Goal: Information Seeking & Learning: Learn about a topic

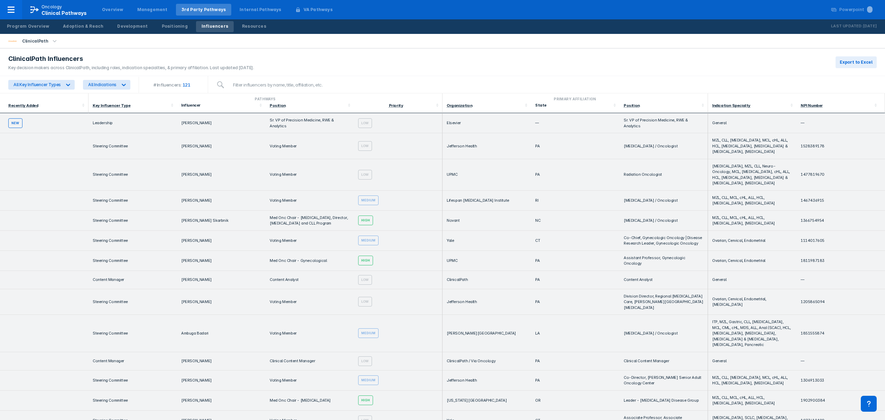
click at [845, 27] on p "Last Updated:" at bounding box center [847, 26] width 32 height 7
drag, startPoint x: 832, startPoint y: 26, endPoint x: 871, endPoint y: 25, distance: 38.7
click at [871, 25] on div "Last Updated: [DATE]" at bounding box center [853, 27] width 62 height 14
click at [865, 26] on p "[DATE]" at bounding box center [870, 26] width 14 height 7
click at [28, 28] on div "Program Overview" at bounding box center [28, 26] width 42 height 6
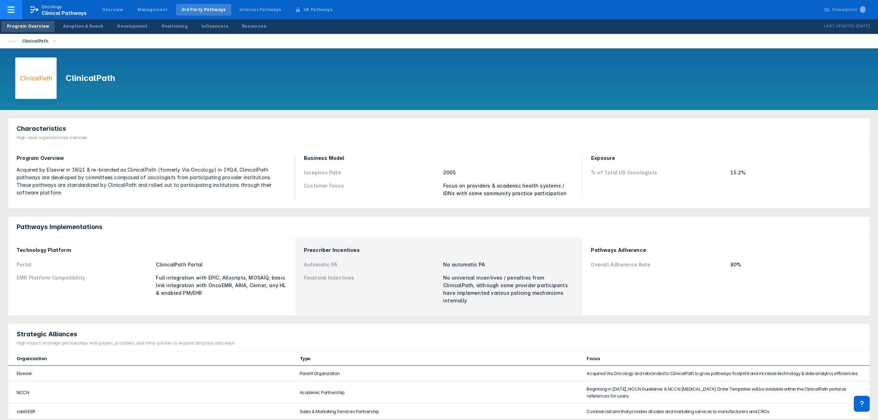
click at [67, 8] on div "Oncology Clinical Pathways" at bounding box center [63, 10] width 45 height 12
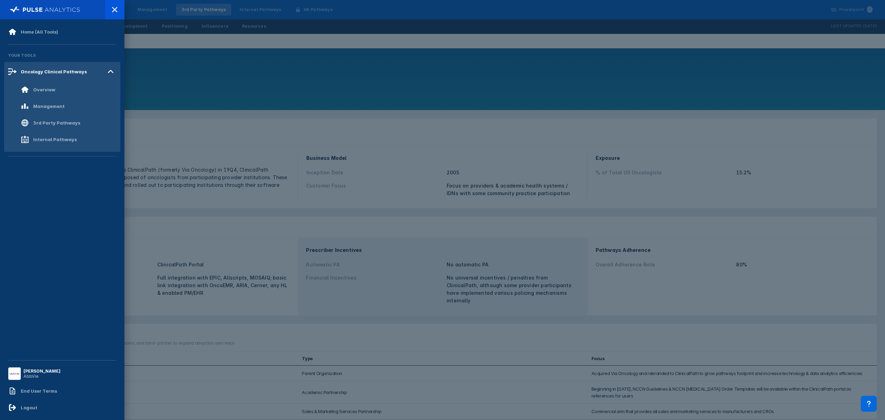
click at [159, 61] on div at bounding box center [442, 210] width 885 height 420
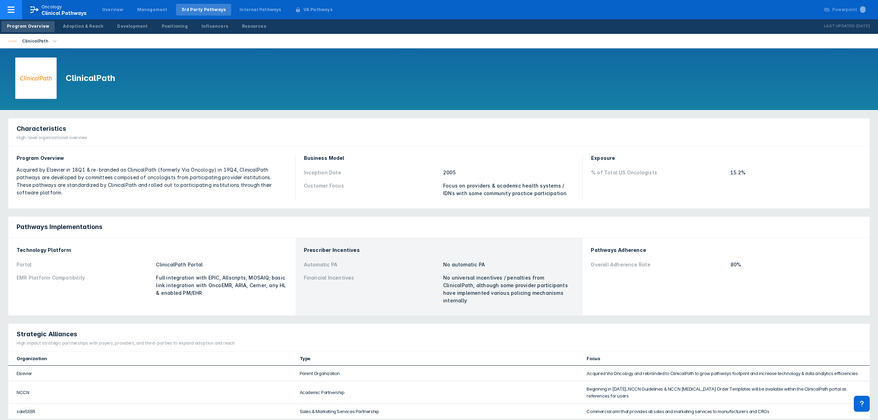
click at [18, 7] on div at bounding box center [11, 9] width 22 height 19
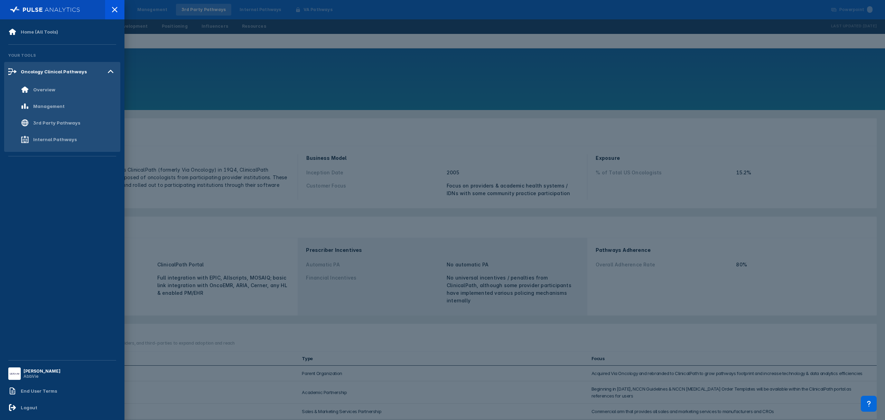
click at [159, 65] on div at bounding box center [442, 210] width 885 height 420
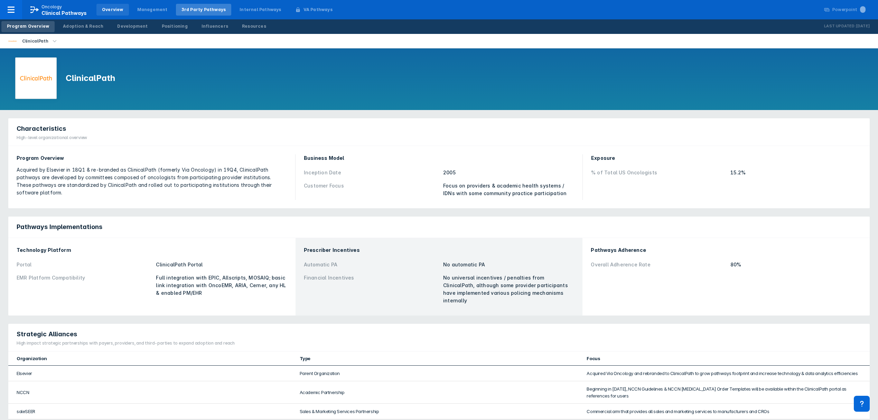
click at [112, 8] on div "Overview" at bounding box center [112, 10] width 21 height 6
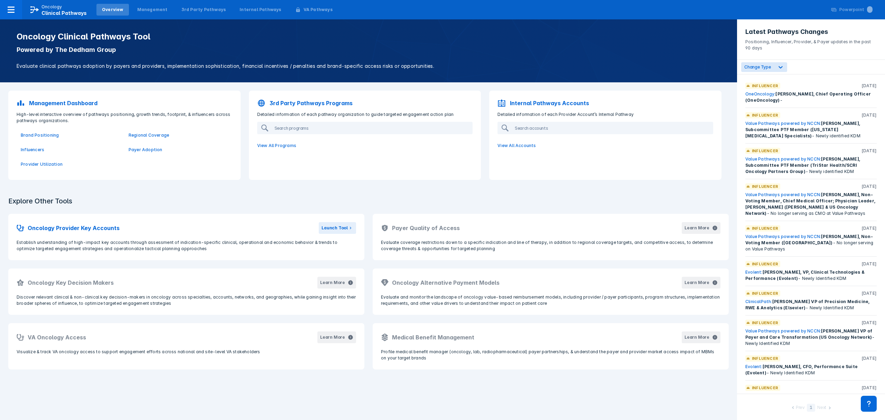
click at [128, 186] on div "Management Dashboard High-level interactive overview of pathways positioning, g…" at bounding box center [368, 135] width 737 height 106
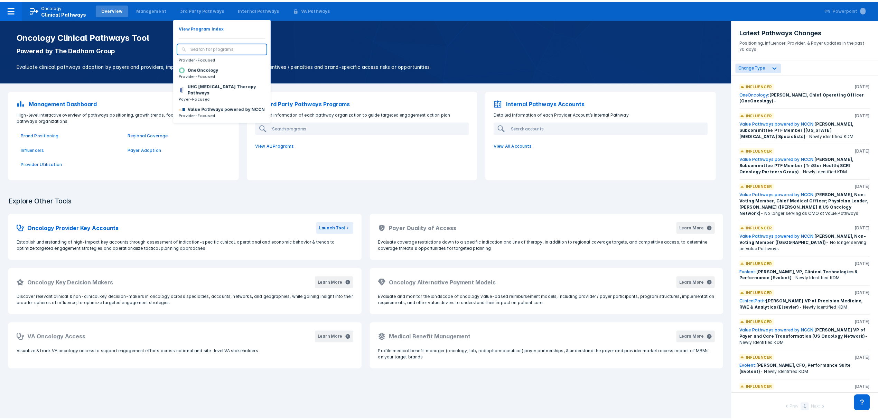
scroll to position [104, 0]
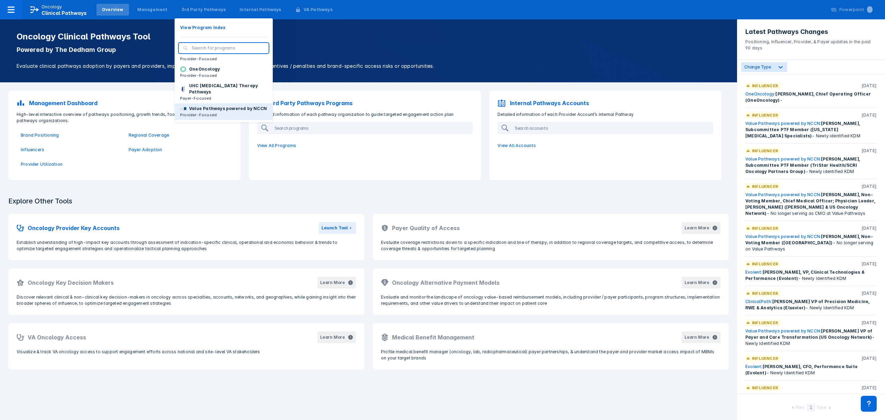
click at [233, 105] on p "Value Pathways powered by NCCN" at bounding box center [228, 108] width 78 height 6
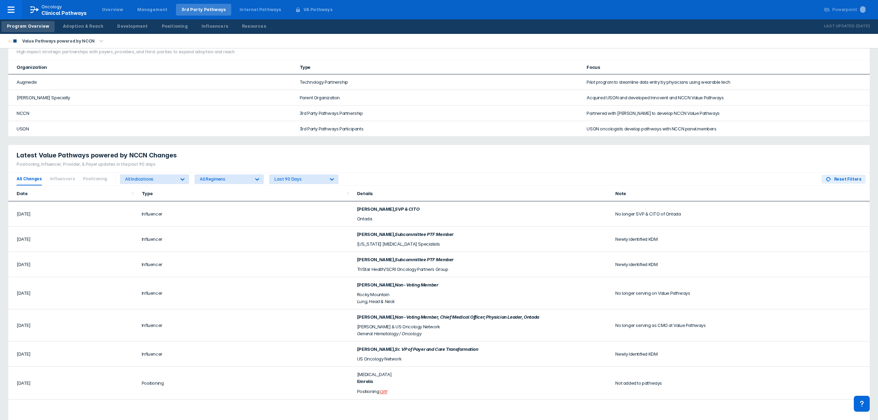
scroll to position [276, 0]
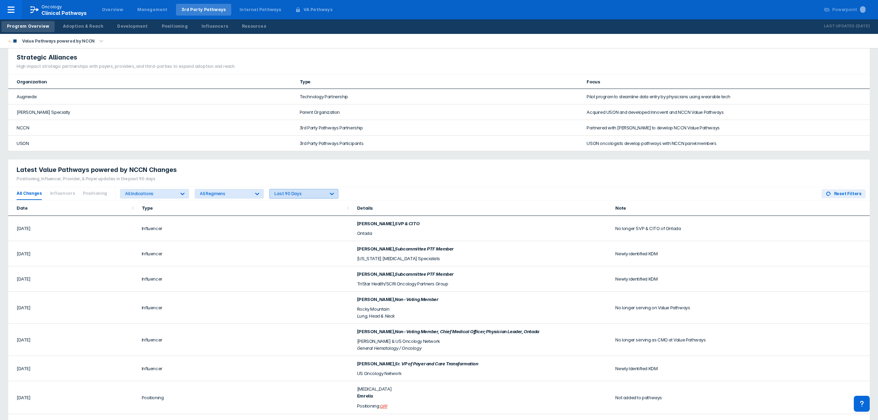
click at [328, 190] on icon at bounding box center [331, 193] width 7 height 7
click at [326, 187] on div at bounding box center [332, 193] width 12 height 12
click at [251, 187] on div at bounding box center [257, 193] width 12 height 12
click at [169, 191] on div "All Indications" at bounding box center [150, 193] width 50 height 5
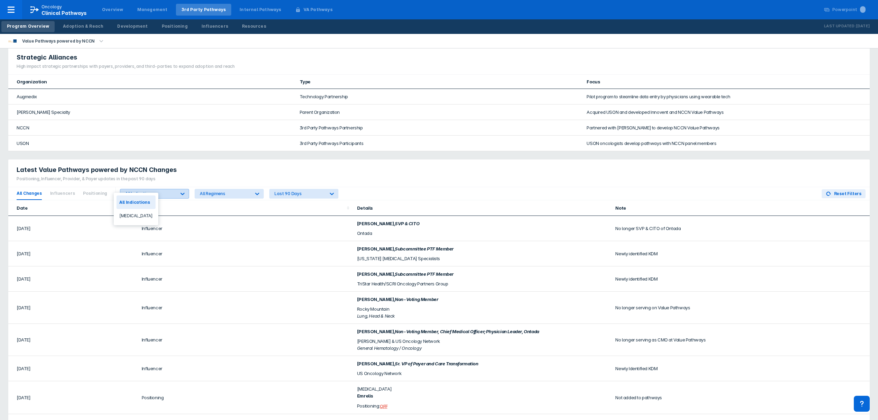
drag, startPoint x: 169, startPoint y: 184, endPoint x: 176, endPoint y: 187, distance: 8.4
click at [169, 189] on div "All Indications" at bounding box center [148, 193] width 56 height 9
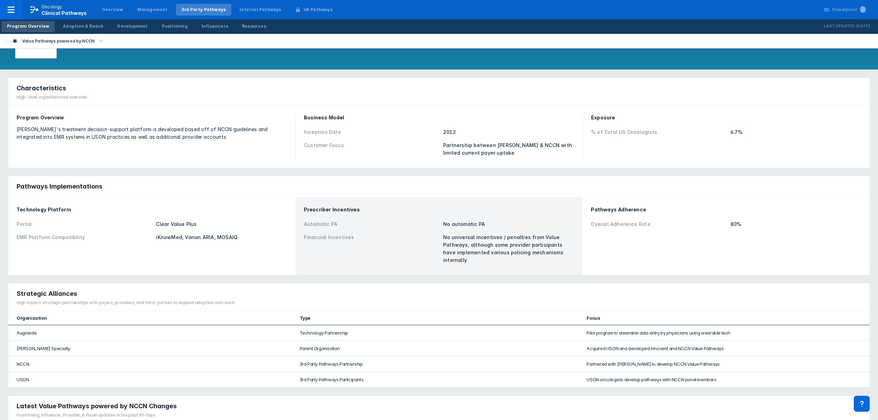
scroll to position [0, 0]
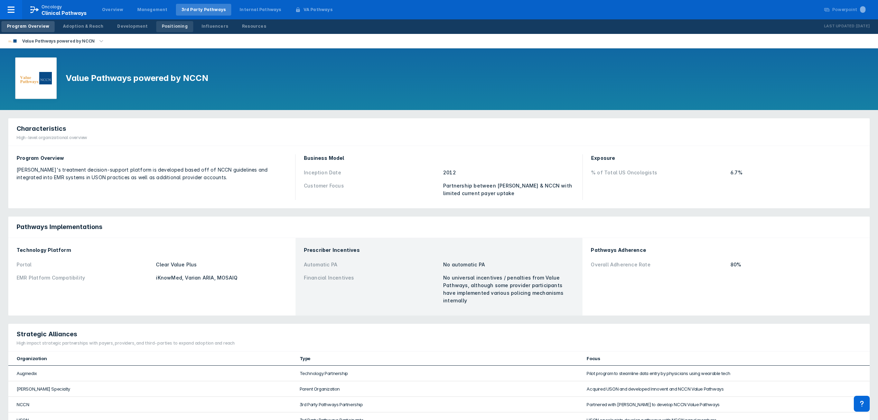
click at [171, 28] on div "Positioning" at bounding box center [175, 26] width 26 height 6
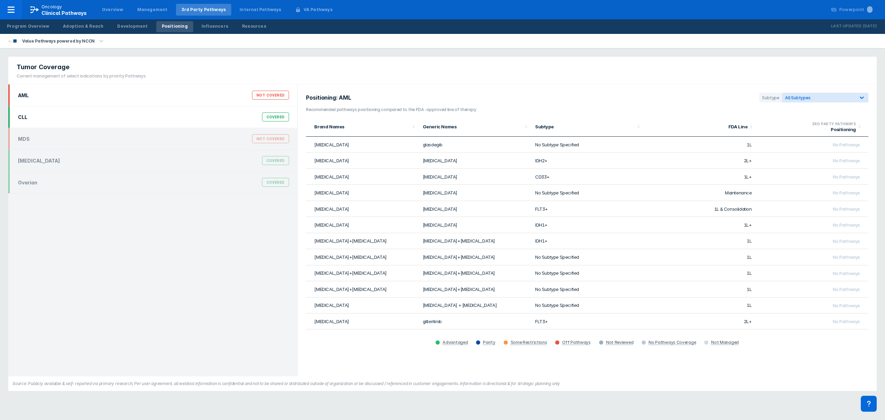
click at [192, 118] on div "CLL Covered" at bounding box center [153, 116] width 279 height 13
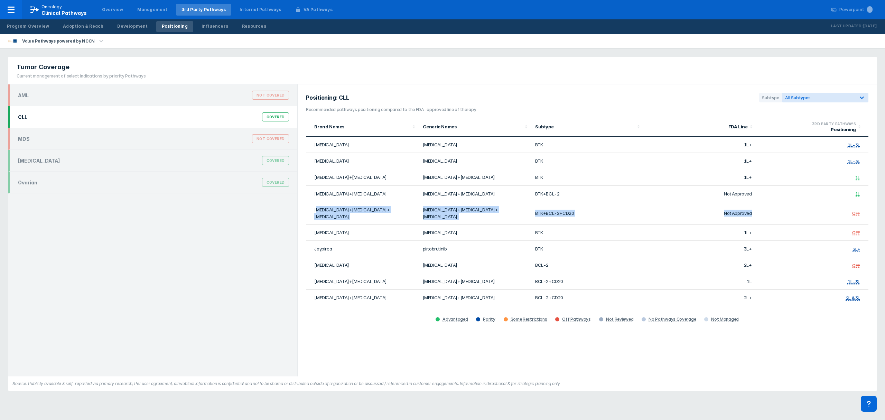
drag, startPoint x: 318, startPoint y: 209, endPoint x: 798, endPoint y: 210, distance: 480.3
click at [798, 210] on tr "[MEDICAL_DATA]+[MEDICAL_DATA]+[MEDICAL_DATA] [MEDICAL_DATA]+[MEDICAL_DATA]+[MED…" at bounding box center [587, 213] width 562 height 22
click at [782, 209] on td "OFF" at bounding box center [812, 213] width 112 height 22
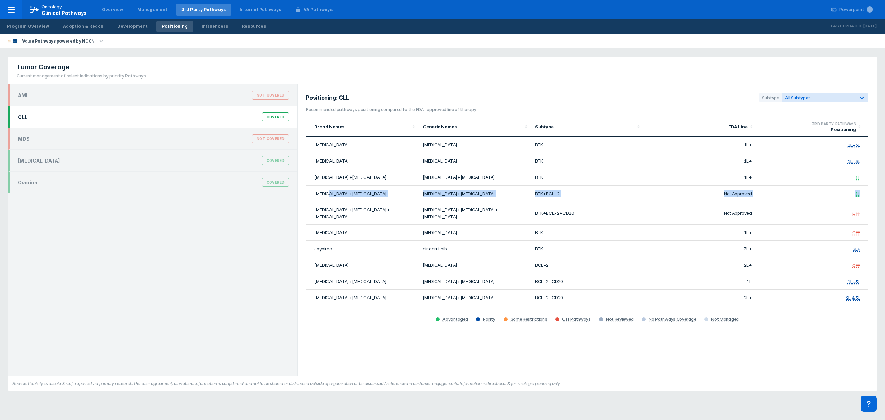
drag, startPoint x: 329, startPoint y: 192, endPoint x: 867, endPoint y: 191, distance: 537.4
click at [867, 191] on tr "[MEDICAL_DATA]+[MEDICAL_DATA] [MEDICAL_DATA]+[MEDICAL_DATA] BTK+BCL-2 Not Appro…" at bounding box center [587, 194] width 562 height 16
click at [645, 202] on td "Not Approved" at bounding box center [699, 213] width 112 height 22
click at [111, 9] on div "Overview" at bounding box center [112, 10] width 21 height 6
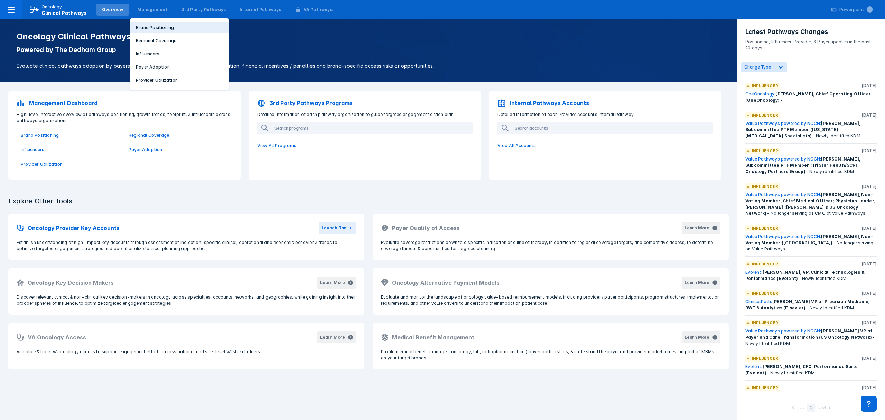
click at [150, 27] on p "Brand Positioning" at bounding box center [155, 28] width 38 height 6
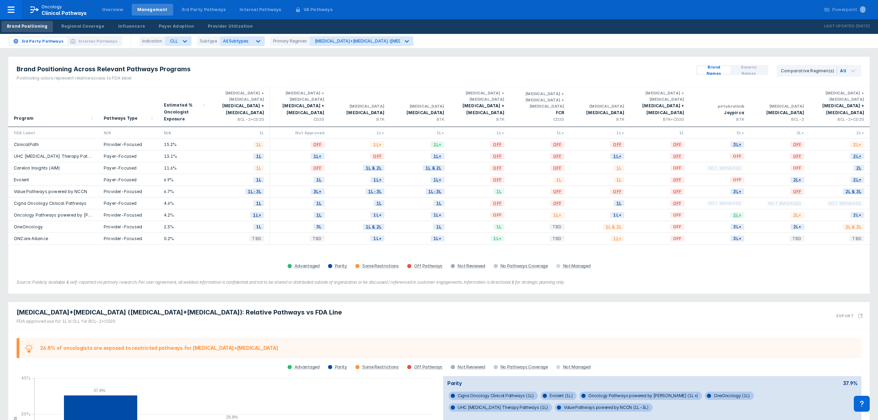
click at [270, 271] on div "Brand Positioning Across Relevant Pathways Programs Positioning colors represen…" at bounding box center [438, 175] width 861 height 237
click at [857, 68] on div "All" at bounding box center [849, 71] width 24 height 12
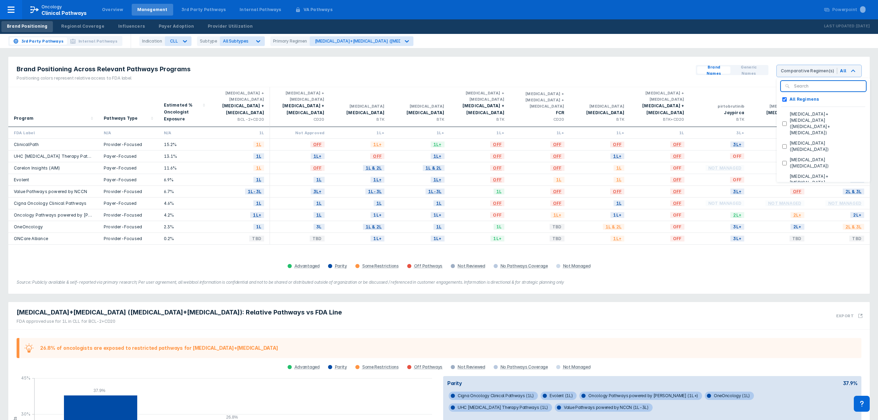
click at [864, 66] on div "Brand Names Generic Names Comparative Regimen(s) All All Regimens [MEDICAL_DATA…" at bounding box center [778, 72] width 182 height 30
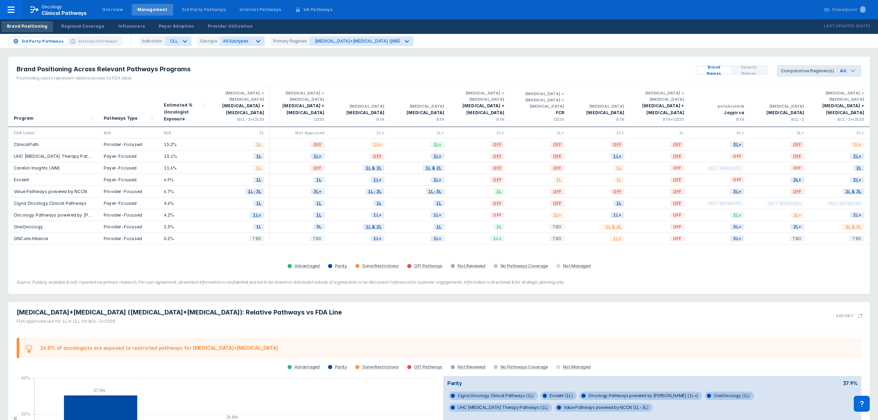
click at [851, 70] on icon at bounding box center [853, 71] width 4 height 2
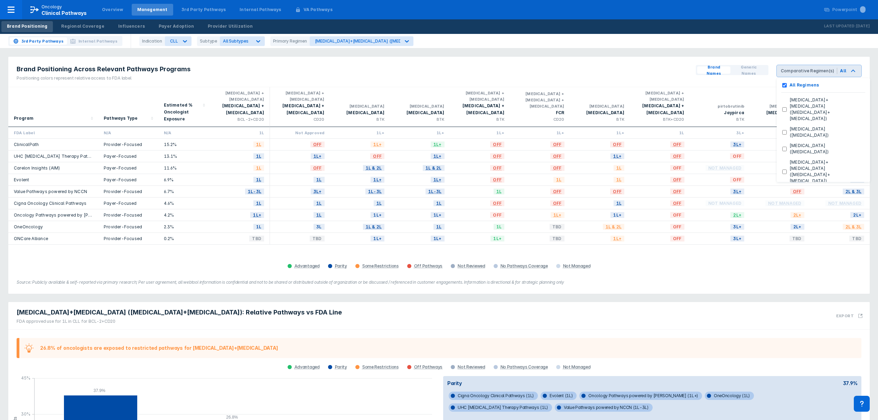
scroll to position [64, 0]
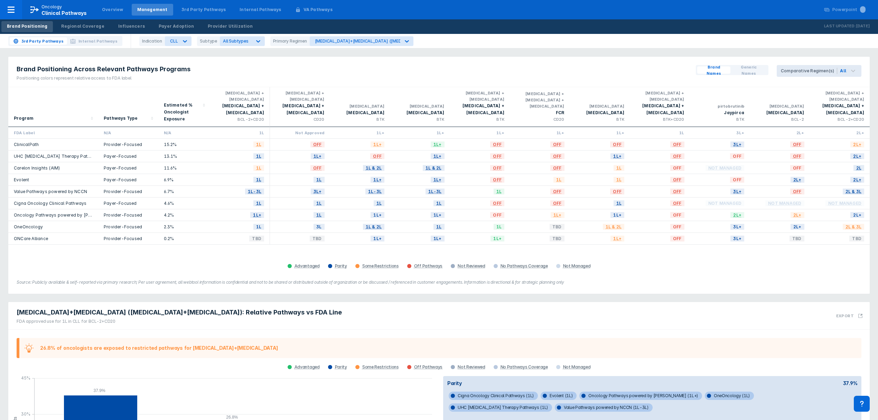
click at [782, 261] on div "Advantaged Parity Some Restrictions Off Pathways Not Reviewed No Pathways Cover…" at bounding box center [438, 266] width 853 height 10
click at [701, 269] on div "Advantaged Parity Some Restrictions Off Pathways Not Reviewed No Pathways Cover…" at bounding box center [438, 266] width 853 height 10
